Goal: Task Accomplishment & Management: Use online tool/utility

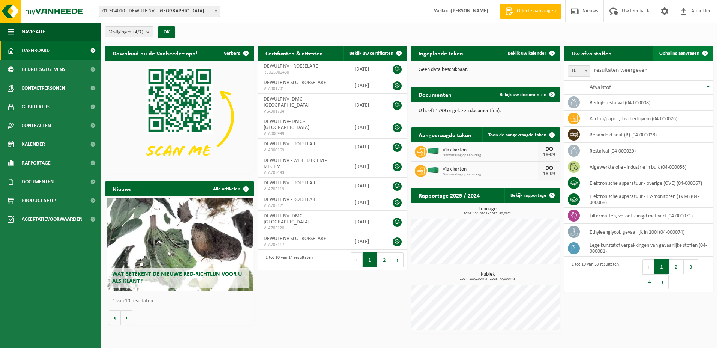
click at [683, 52] on span "Ophaling aanvragen" at bounding box center [679, 53] width 40 height 5
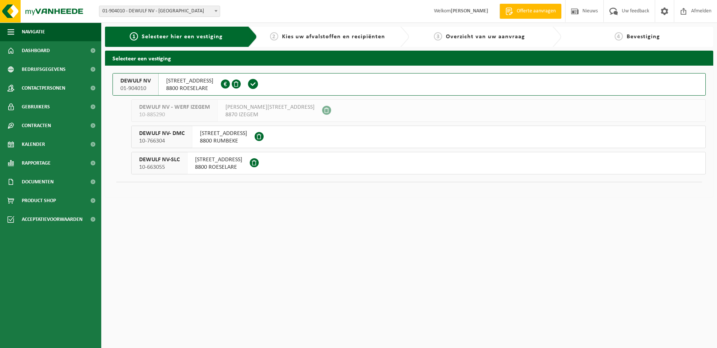
click at [196, 82] on span "MOORSEELSESTEENWEG 20" at bounding box center [189, 80] width 47 height 7
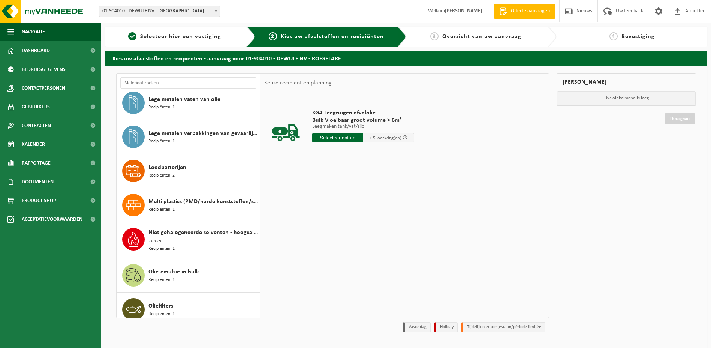
scroll to position [375, 0]
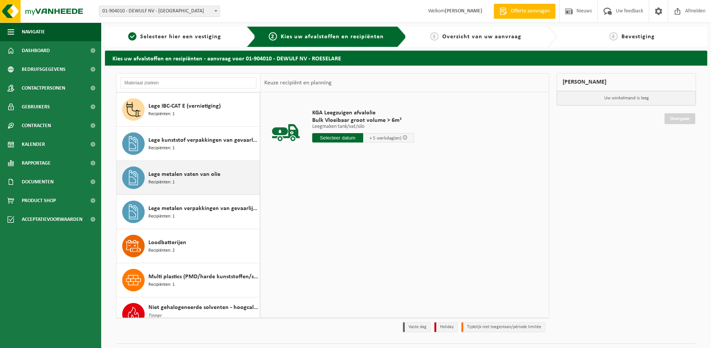
click at [156, 175] on span "Lege metalen vaten van olie" at bounding box center [184, 174] width 72 height 9
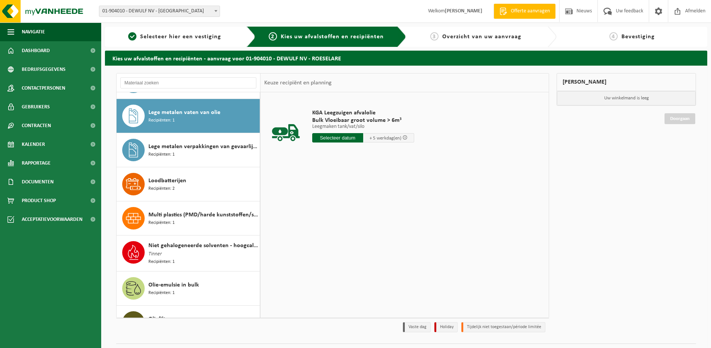
scroll to position [443, 0]
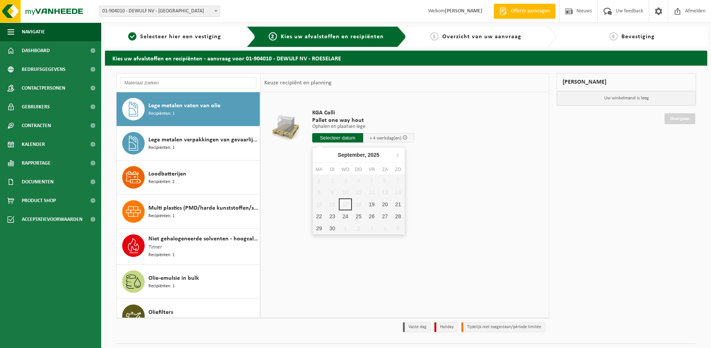
click at [347, 138] on input "text" at bounding box center [337, 137] width 51 height 9
click at [155, 114] on span "Recipiënten: 1" at bounding box center [161, 113] width 26 height 7
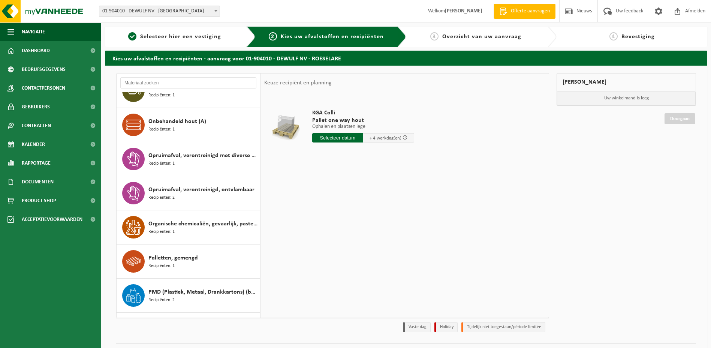
scroll to position [706, 0]
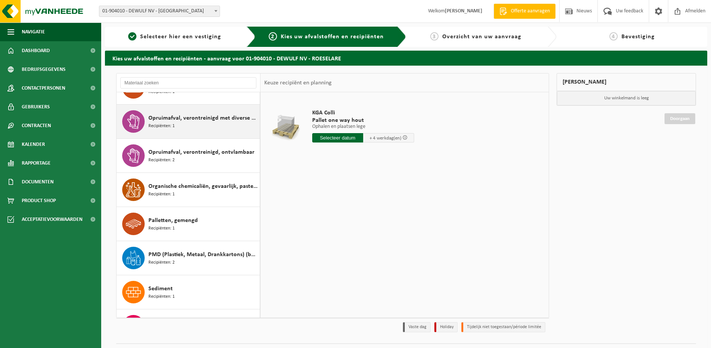
click at [168, 115] on span "Opruimafval, verontreinigd met diverse gevaarlijke afvalstoffen" at bounding box center [202, 118] width 109 height 9
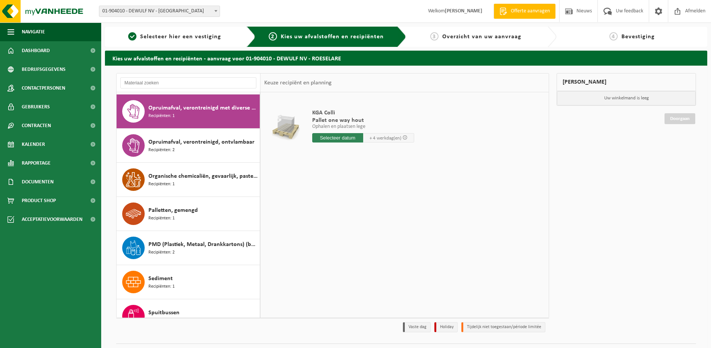
scroll to position [717, 0]
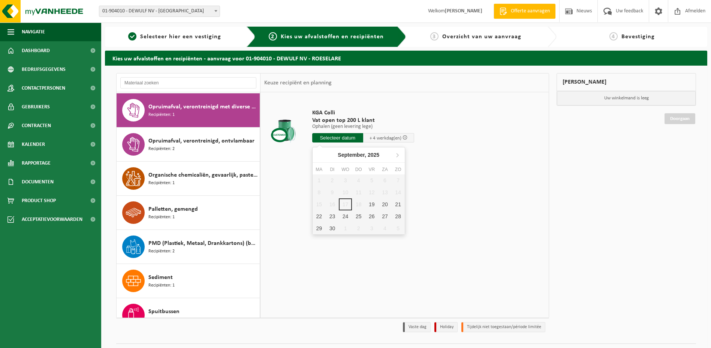
click at [331, 138] on input "text" at bounding box center [337, 137] width 51 height 9
click at [371, 203] on div "19" at bounding box center [371, 204] width 13 height 12
type input "Van 2025-09-19"
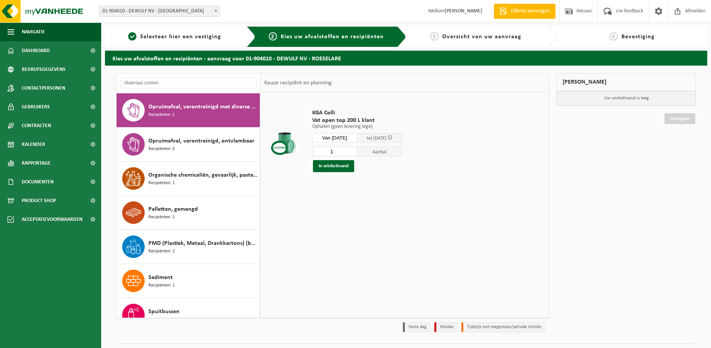
click at [341, 150] on input "1" at bounding box center [334, 152] width 45 height 10
type input "10"
click at [333, 166] on button "In winkelmand" at bounding box center [333, 166] width 41 height 12
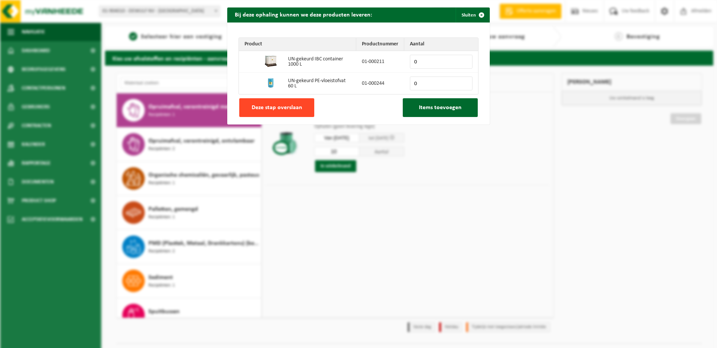
click at [267, 109] on span "Deze stap overslaan" at bounding box center [276, 108] width 51 height 6
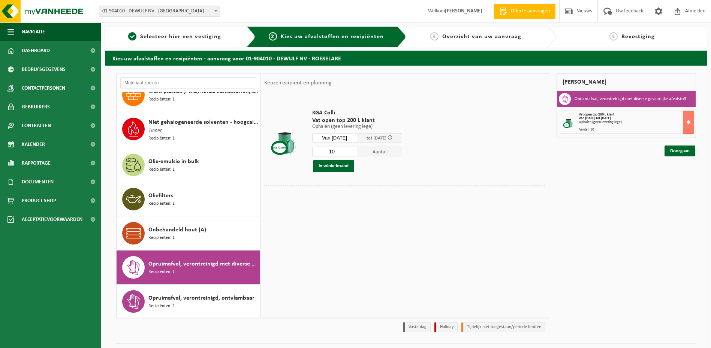
scroll to position [522, 0]
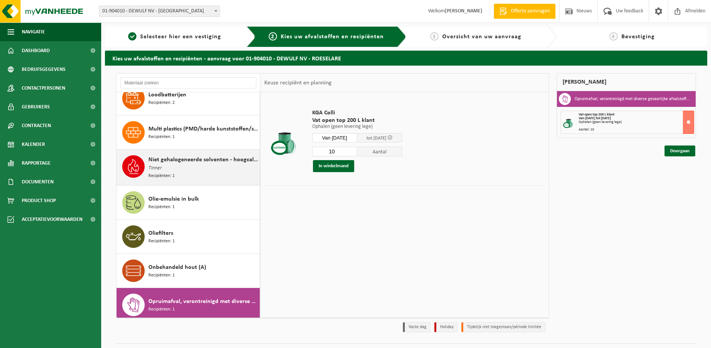
click at [173, 160] on span "Niet gehalogeneerde solventen - hoogcalorisch in 200lt-vat" at bounding box center [202, 159] width 109 height 9
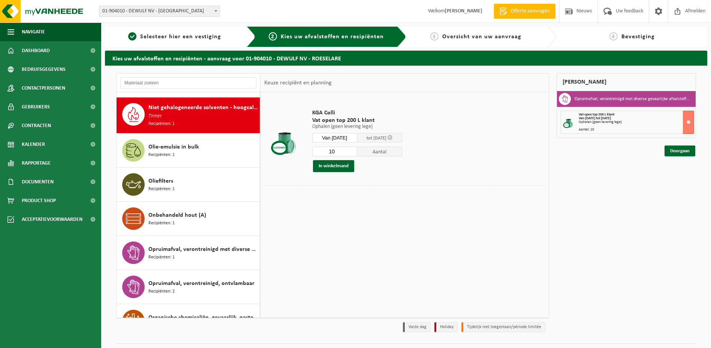
scroll to position [580, 0]
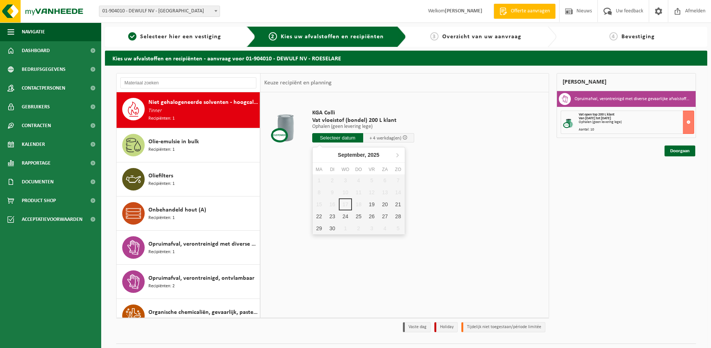
click at [330, 135] on input "text" at bounding box center [337, 137] width 51 height 9
click at [373, 204] on div "19" at bounding box center [371, 204] width 13 height 12
type input "Van 2025-09-19"
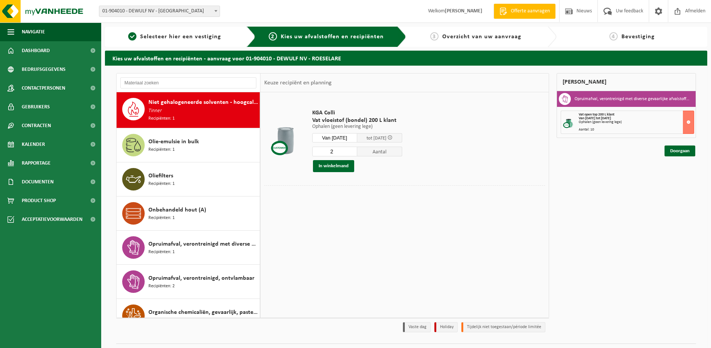
type input "2"
click at [357, 151] on input "2" at bounding box center [334, 152] width 45 height 10
click at [336, 165] on button "In winkelmand" at bounding box center [333, 166] width 41 height 12
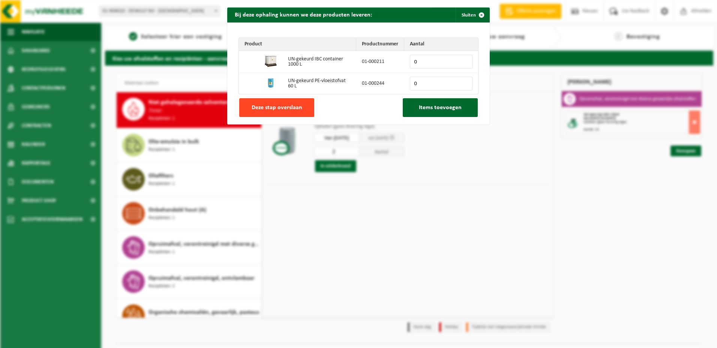
click at [288, 106] on span "Deze stap overslaan" at bounding box center [276, 108] width 51 height 6
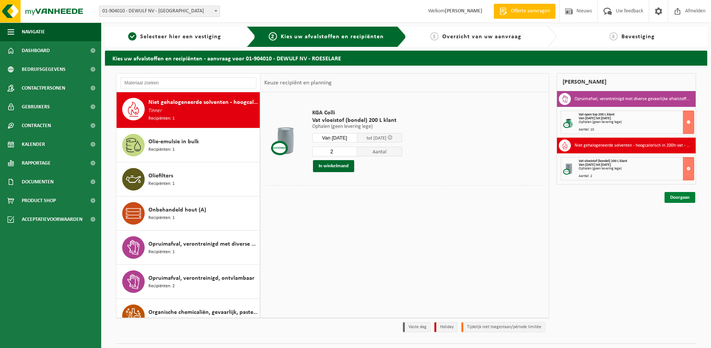
click at [679, 198] on link "Doorgaan" at bounding box center [679, 197] width 31 height 11
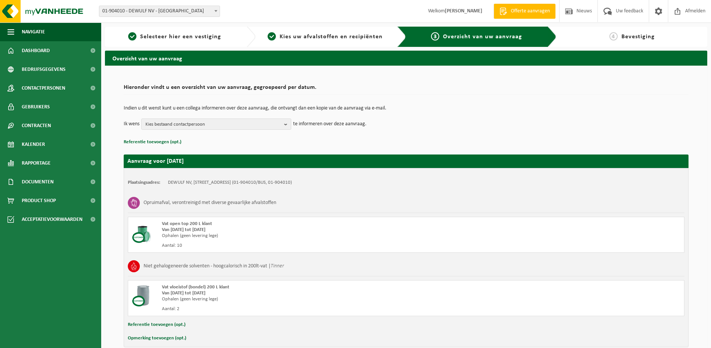
scroll to position [37, 0]
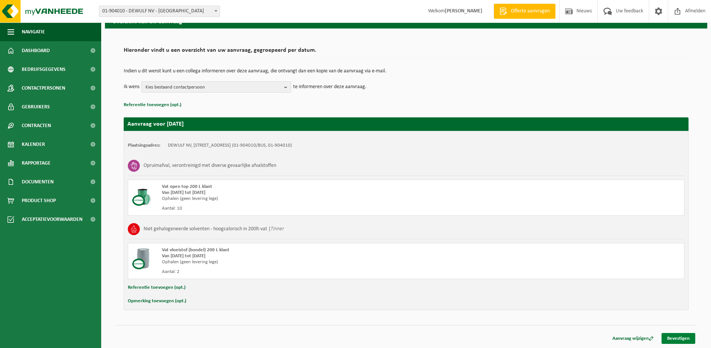
click at [678, 337] on link "Bevestigen" at bounding box center [678, 338] width 34 height 11
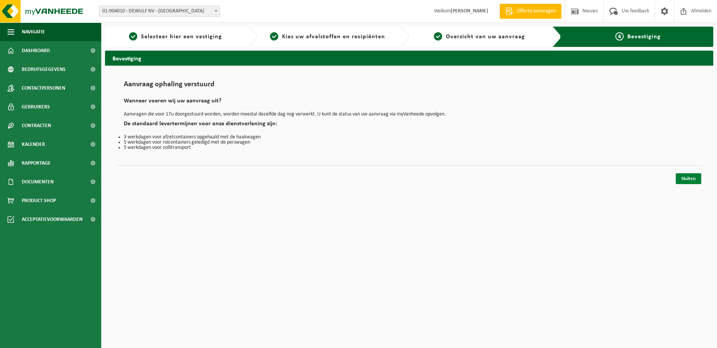
click at [686, 179] on link "Sluiten" at bounding box center [687, 178] width 25 height 11
